Goal: Task Accomplishment & Management: Manage account settings

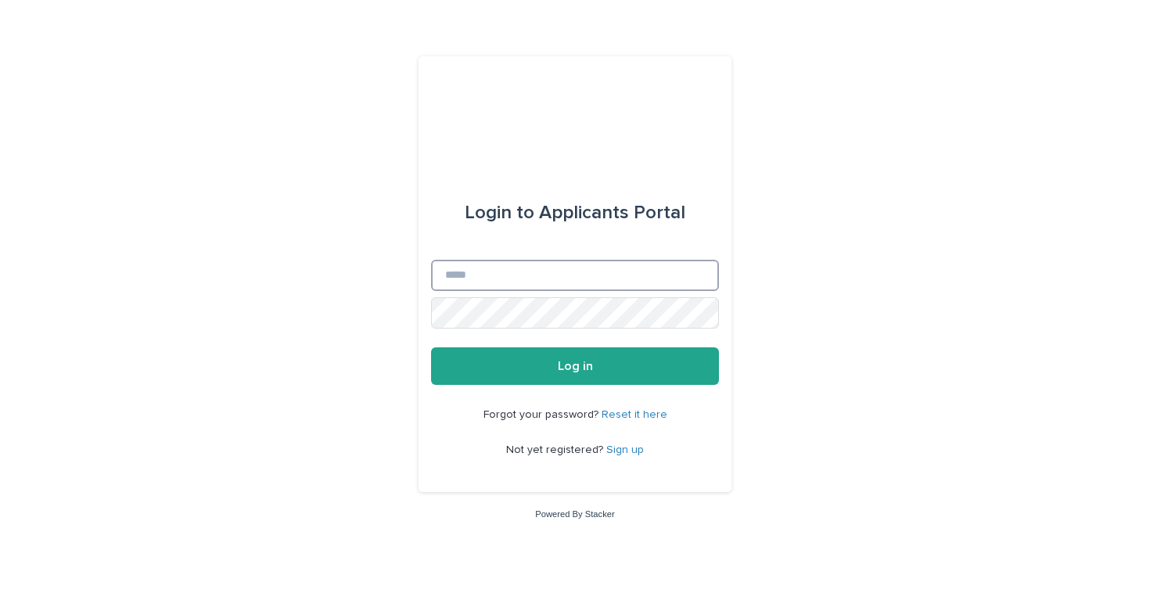
type input "**********"
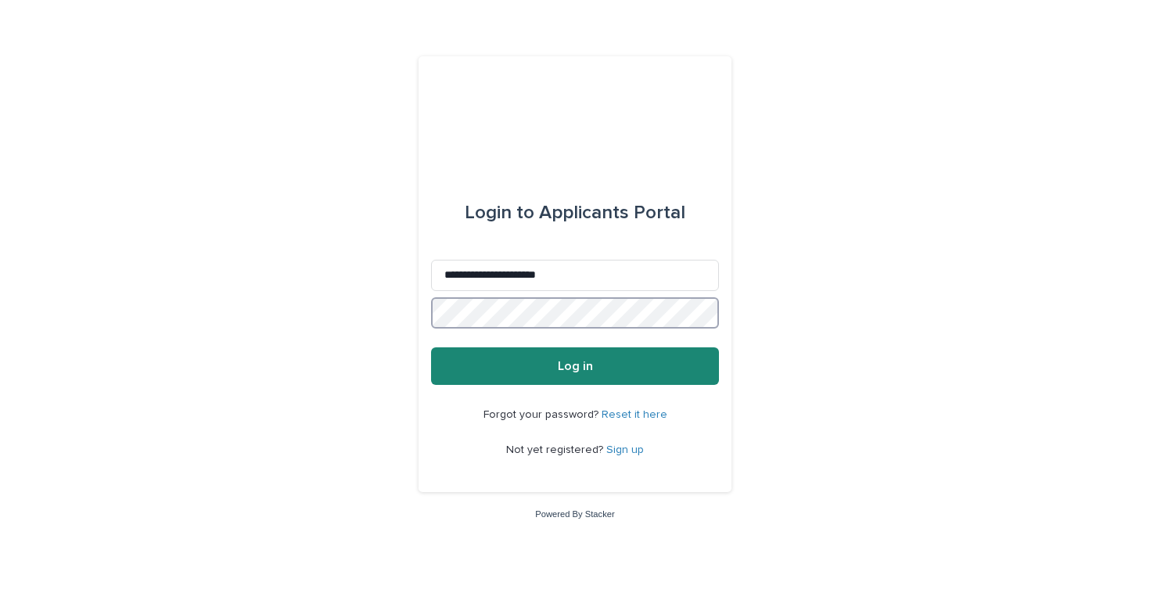
click at [575, 367] on button "Log in" at bounding box center [575, 366] width 288 height 38
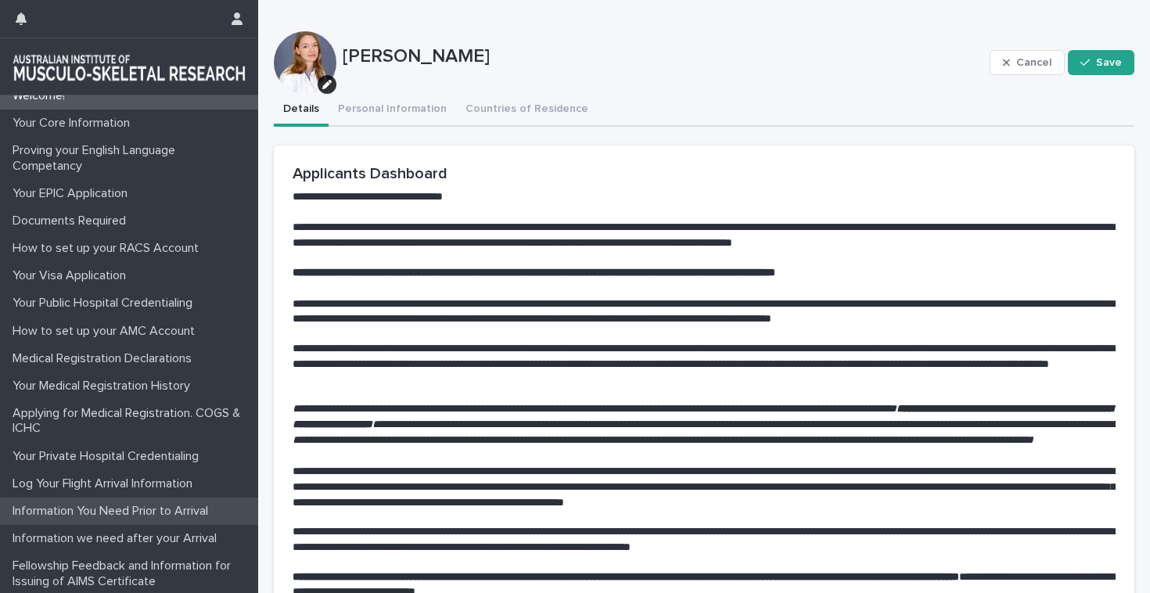
scroll to position [13, 0]
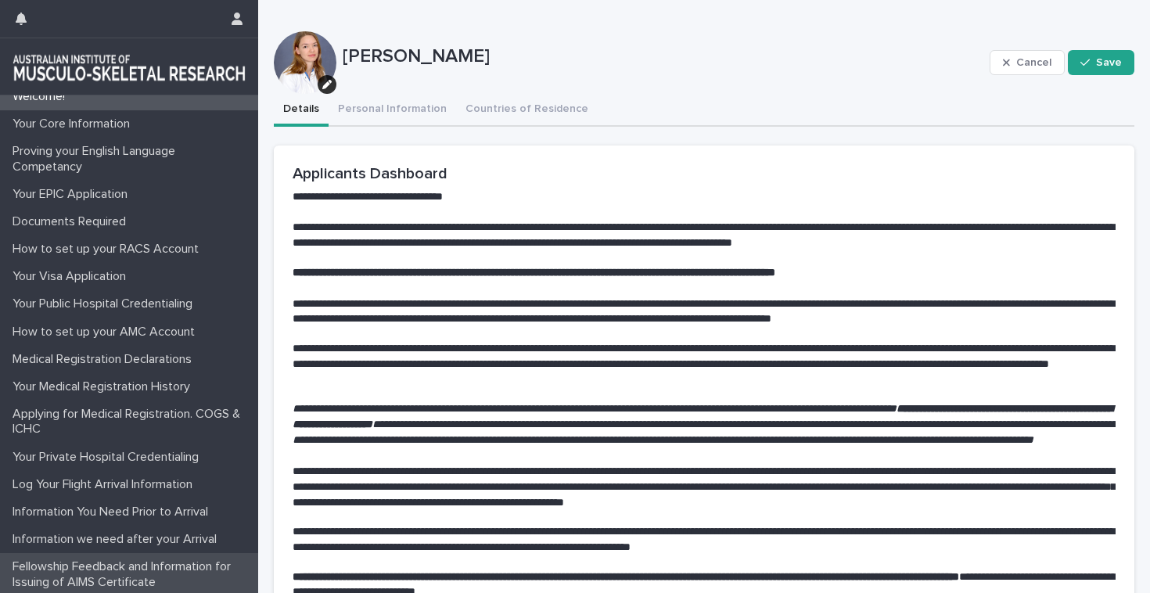
click at [111, 568] on p "Fellowship Feedback and Information for Issuing of AIMS Certificate" at bounding box center [132, 575] width 252 height 30
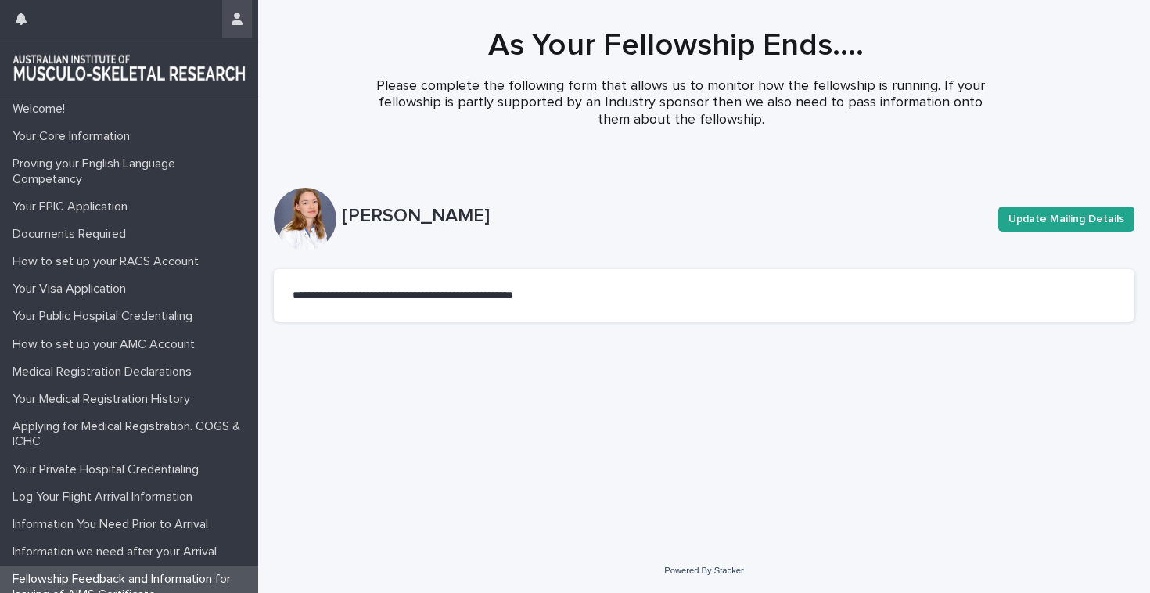
click at [233, 9] on button "button" at bounding box center [237, 19] width 30 height 38
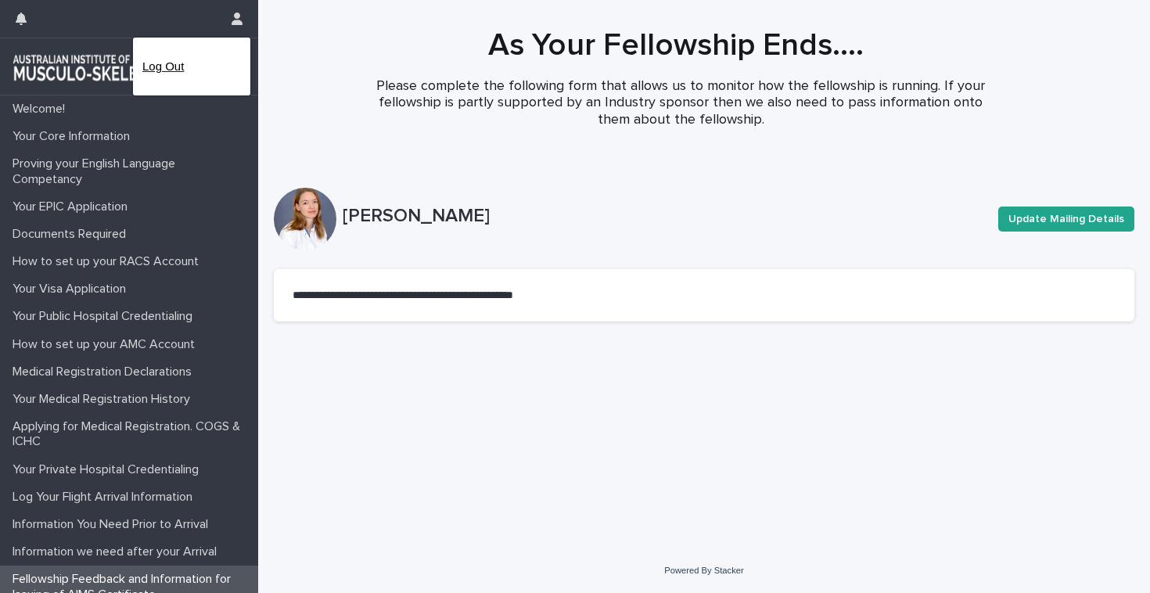
click at [160, 61] on p "Log Out" at bounding box center [191, 66] width 99 height 27
